Goal: Task Accomplishment & Management: Manage account settings

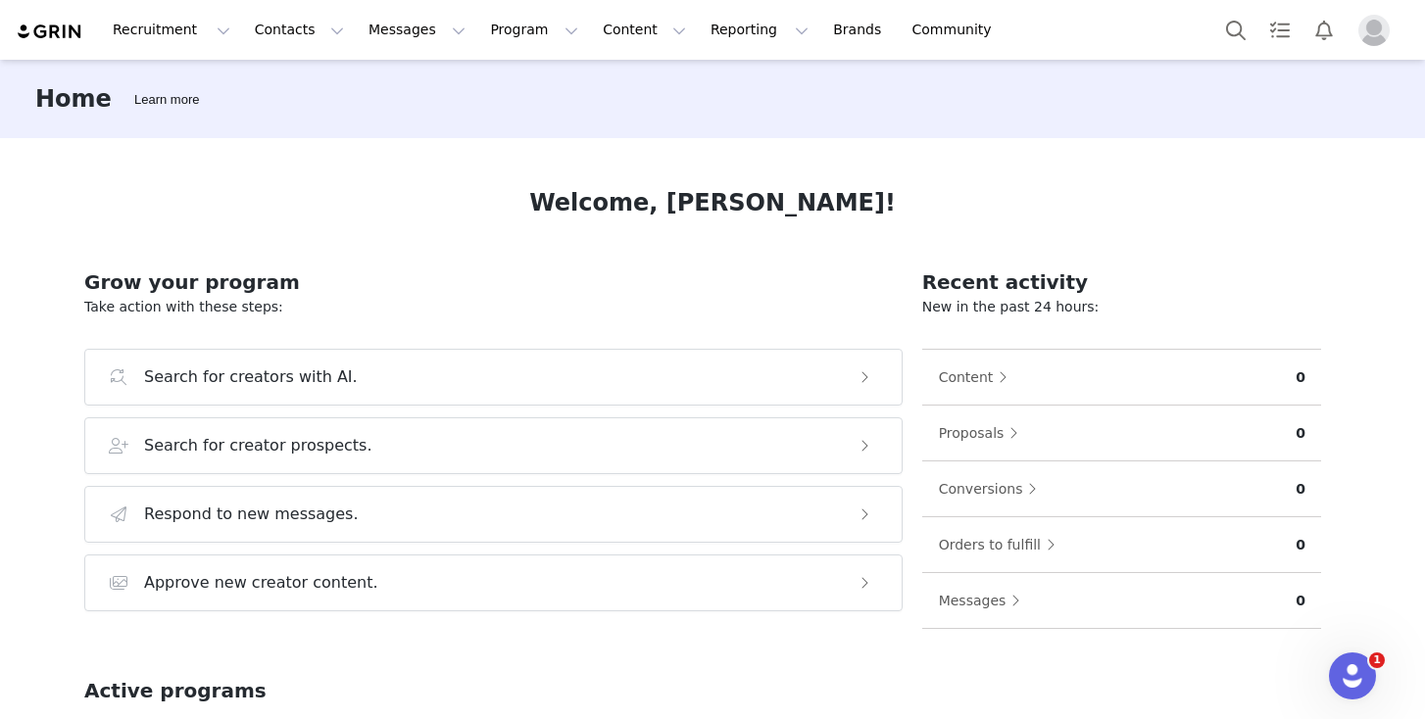
click at [1379, 31] on img "Profile" at bounding box center [1373, 30] width 31 height 31
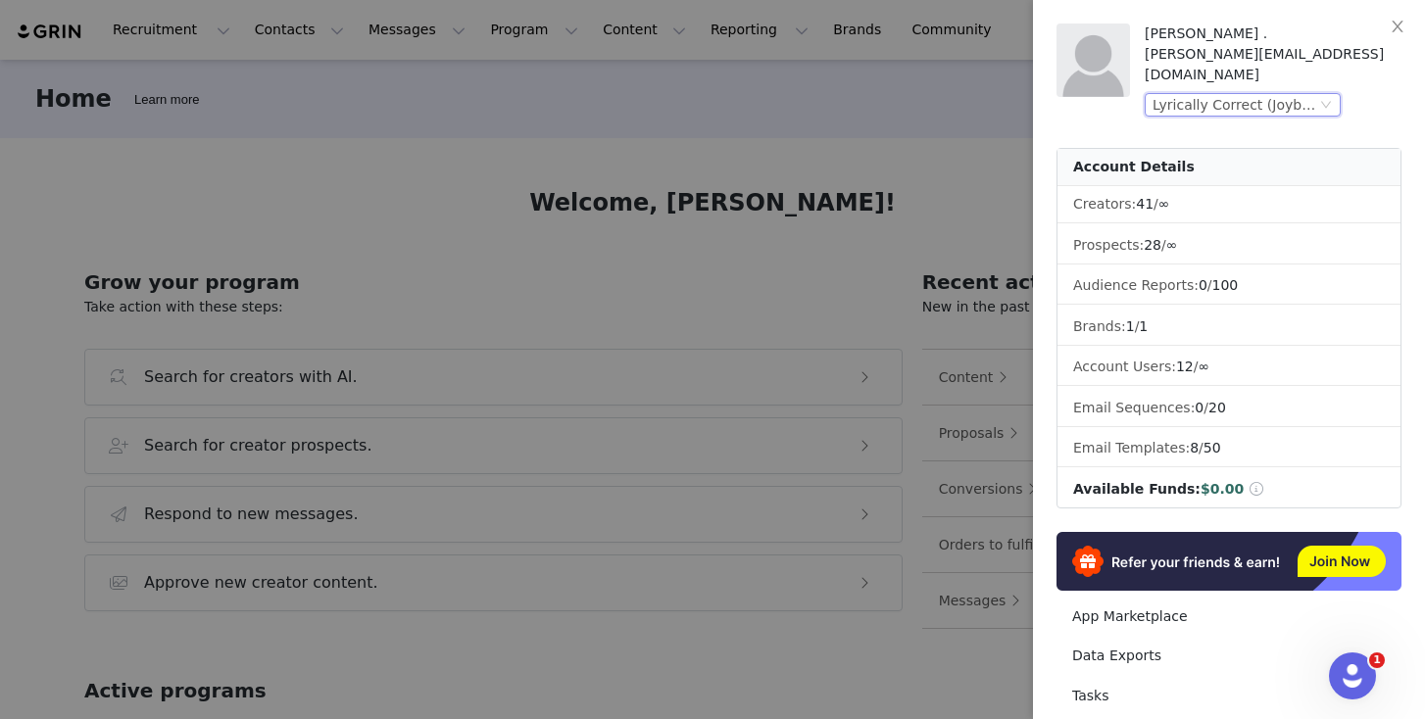
click at [1267, 94] on div "Lyrically Correct (Joybyte)" at bounding box center [1234, 105] width 164 height 22
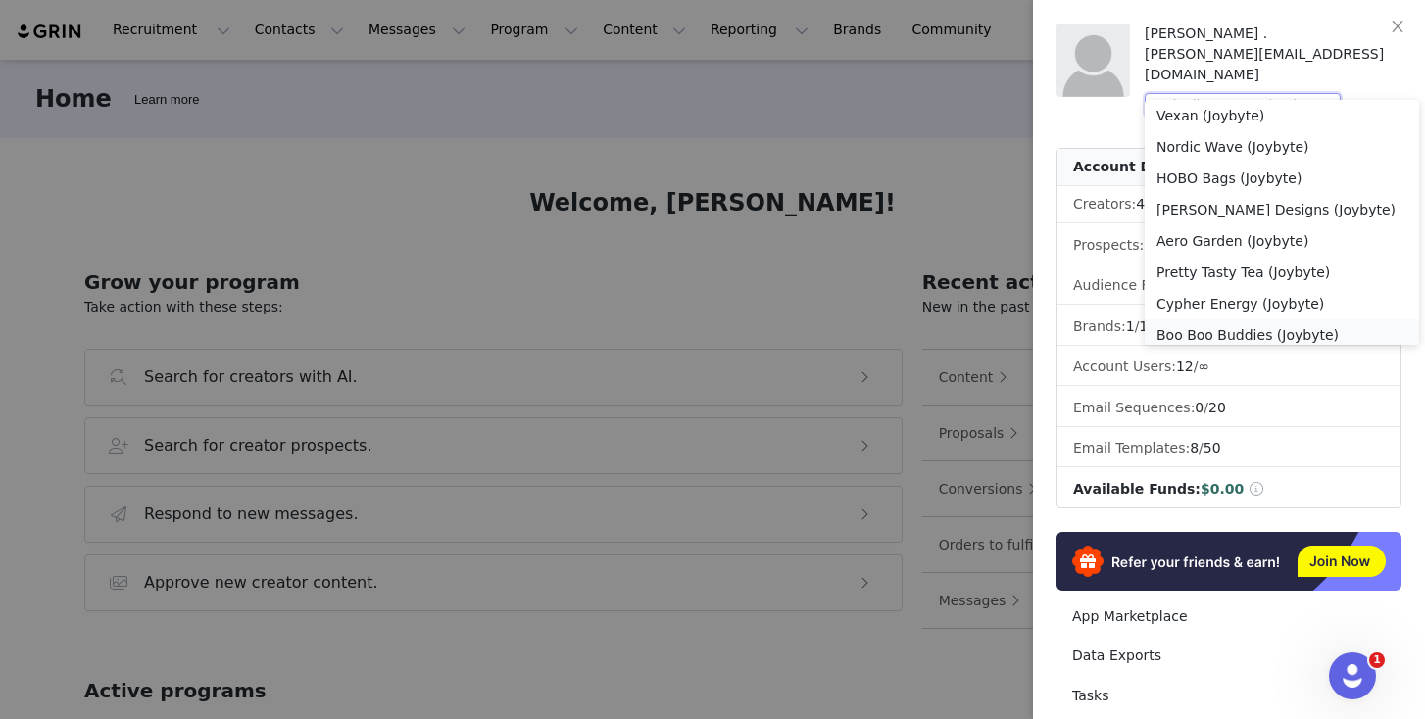
scroll to position [10, 0]
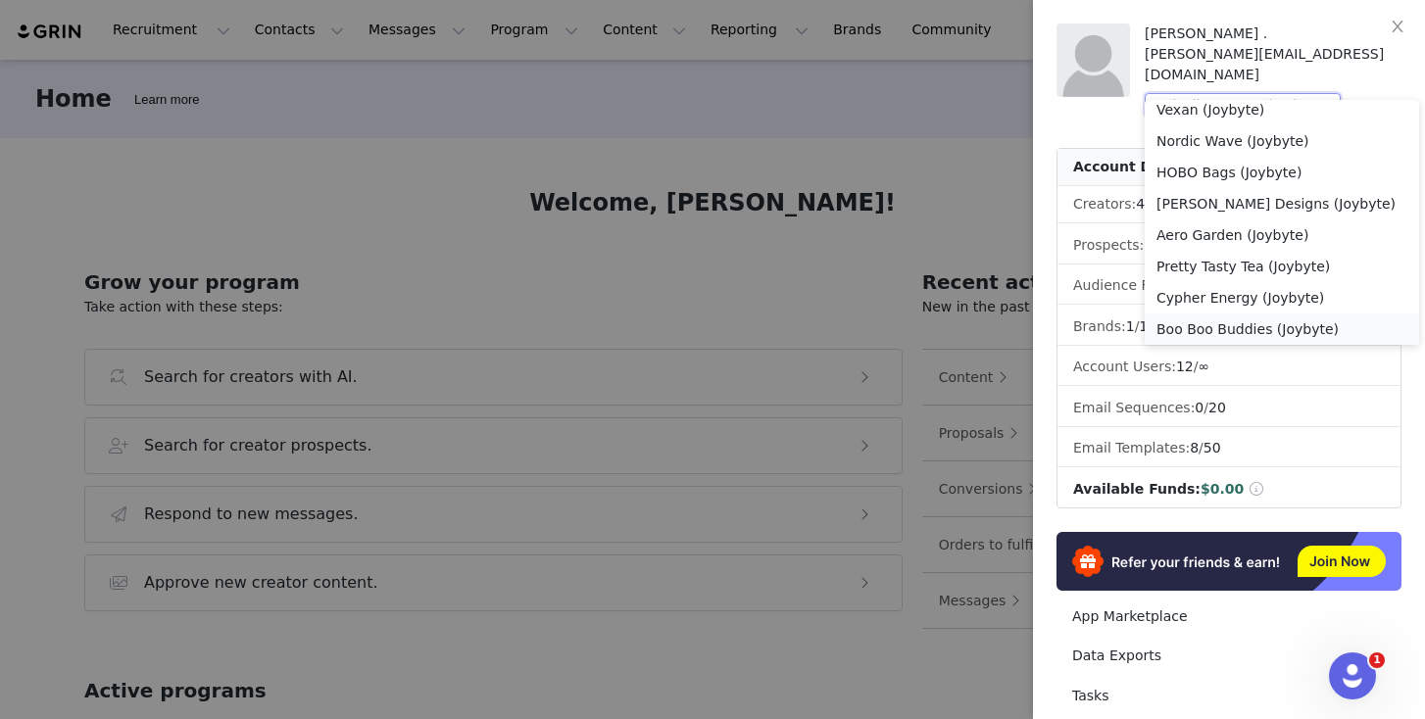
click at [1242, 329] on li "Boo Boo Buddies (Joybyte)" at bounding box center [1281, 329] width 274 height 31
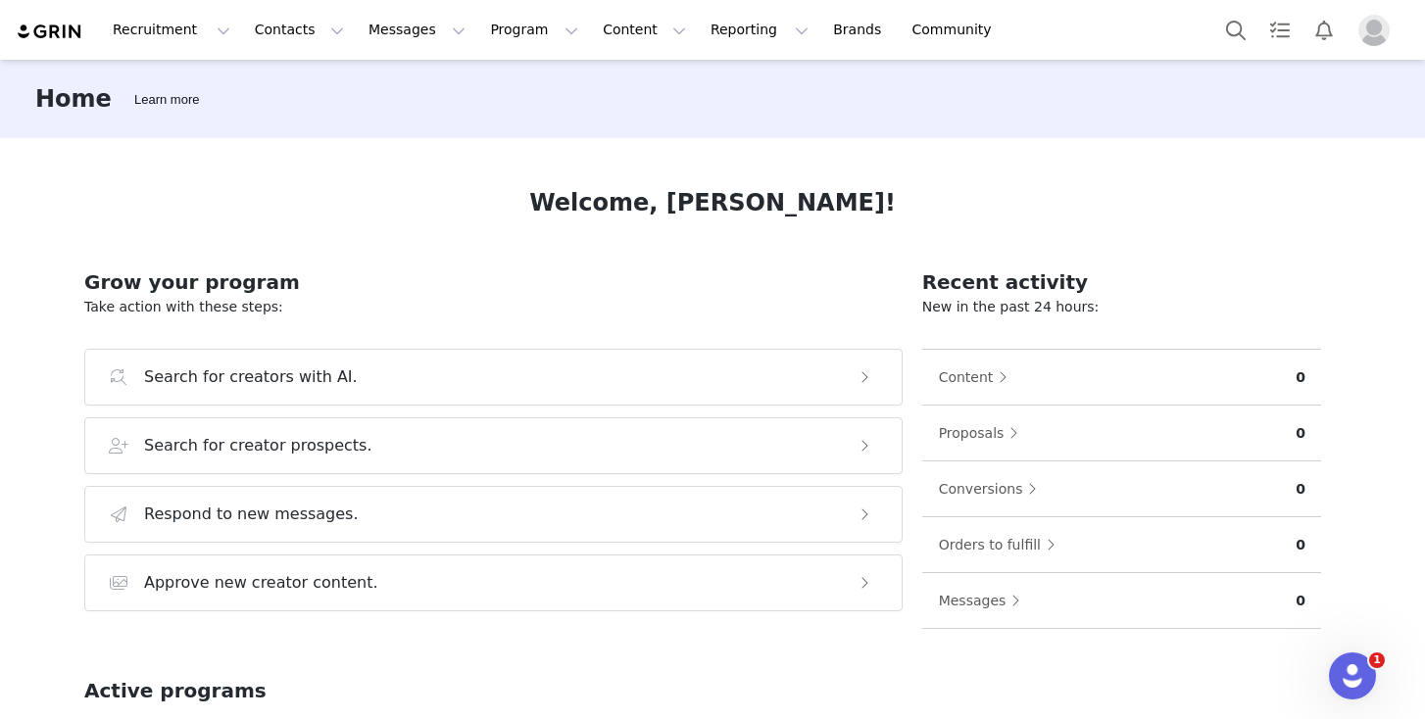
click at [1363, 33] on img "Profile" at bounding box center [1373, 30] width 31 height 31
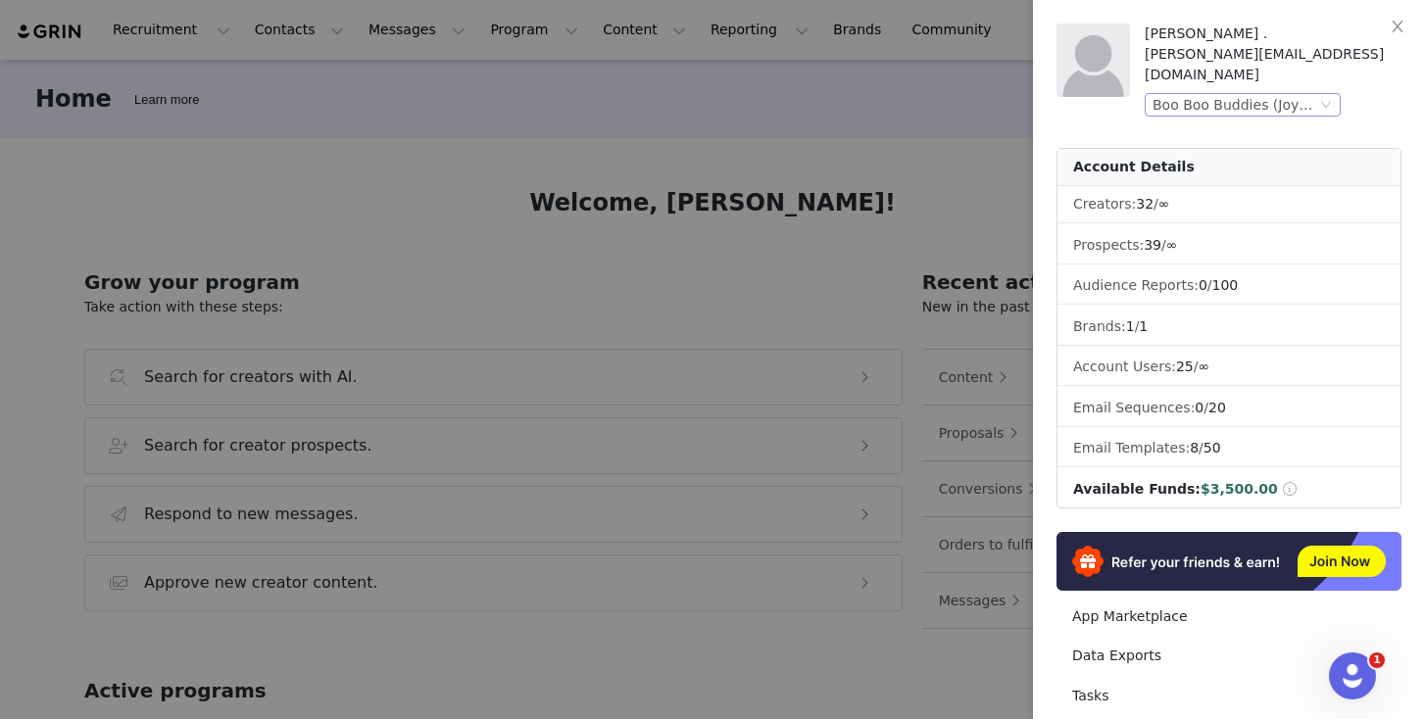
click at [1319, 93] on div "Boo Boo Buddies (Joybyte)" at bounding box center [1242, 105] width 196 height 24
